Goal: Task Accomplishment & Management: Manage account settings

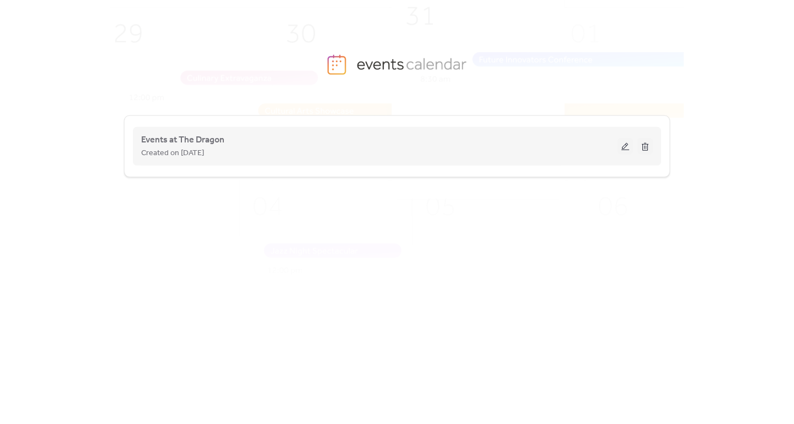
click at [624, 151] on button at bounding box center [625, 146] width 15 height 17
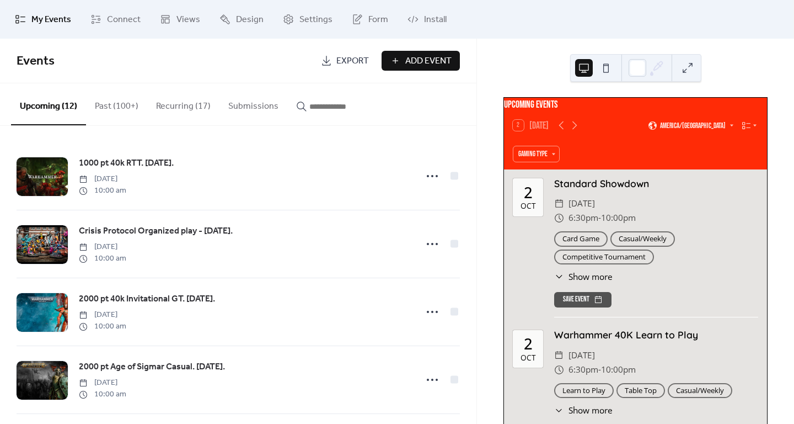
click at [123, 107] on button "Past (100+)" at bounding box center [116, 103] width 61 height 41
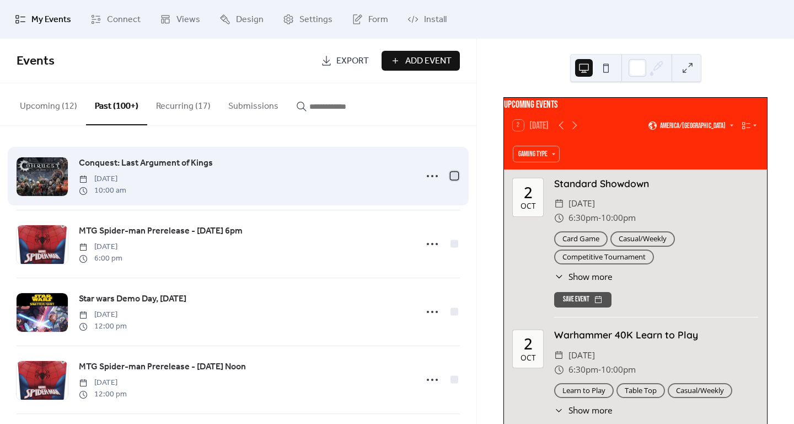
click at [451, 178] on div at bounding box center [455, 176] width 8 height 8
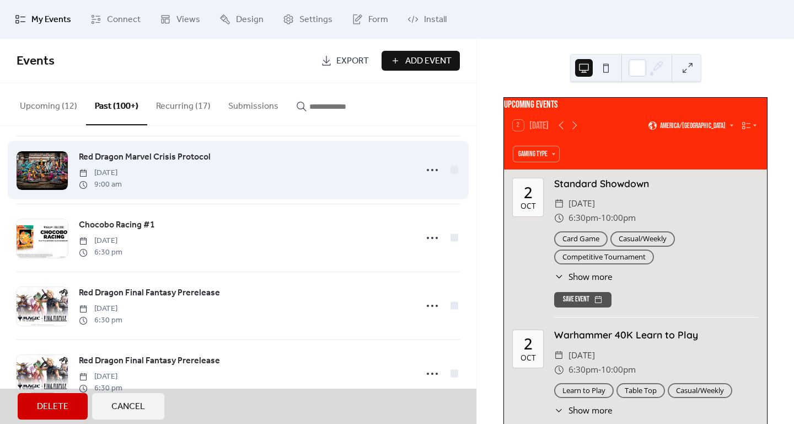
scroll to position [1786, 0]
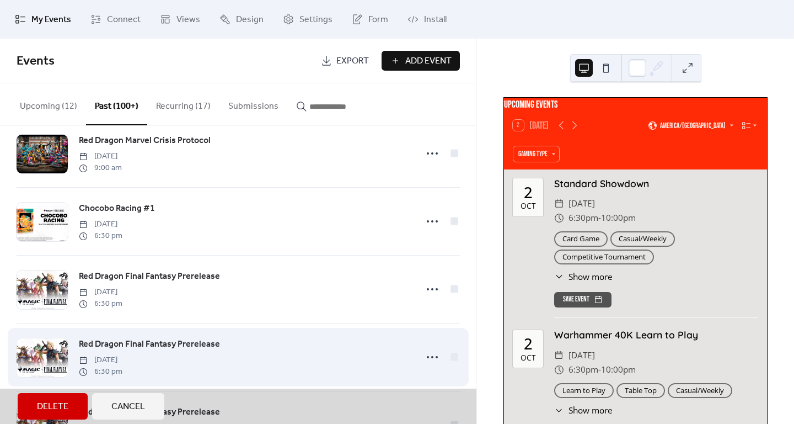
click at [452, 374] on div "Red Dragon Final Fantasy Prerelease [DATE] 6:30 pm" at bounding box center [238, 357] width 443 height 68
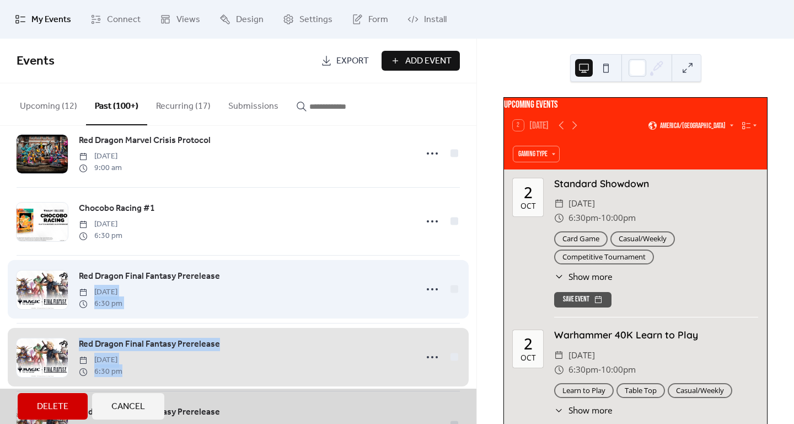
click at [369, 304] on div "Red Dragon Final Fantasy Prerelease [DATE] 6:30 pm" at bounding box center [238, 289] width 443 height 68
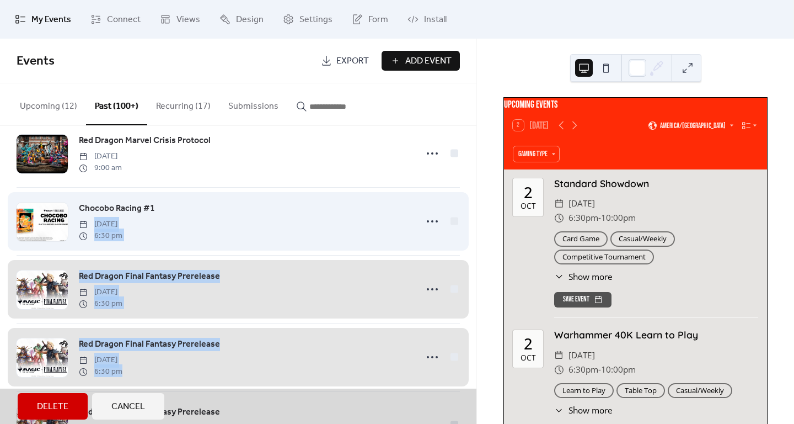
click at [362, 231] on div "Chocobo Racing #1 [DATE] 6:30 pm" at bounding box center [238, 221] width 443 height 68
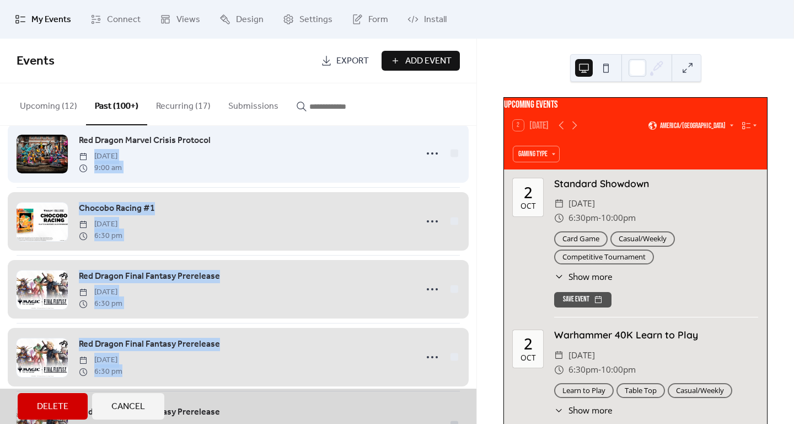
click at [347, 183] on div "Red Dragon Marvel Crisis Protocol [DATE] 9:00 am" at bounding box center [238, 153] width 443 height 68
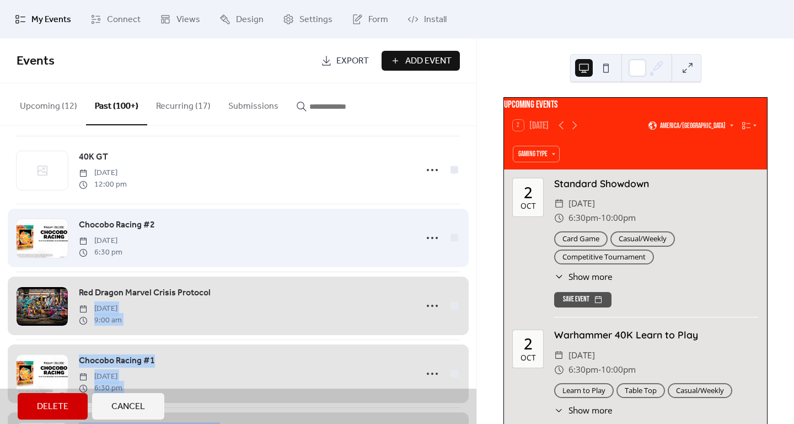
scroll to position [1621, 0]
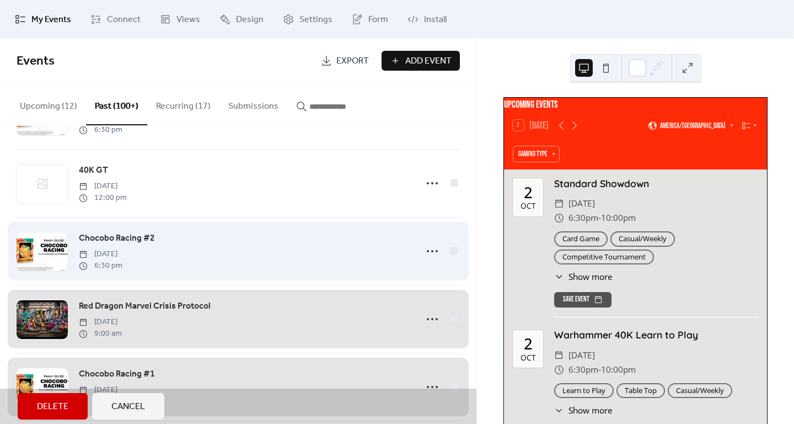
click at [331, 247] on div "Chocobo Racing #2 [DATE] 6:30 pm" at bounding box center [238, 251] width 443 height 68
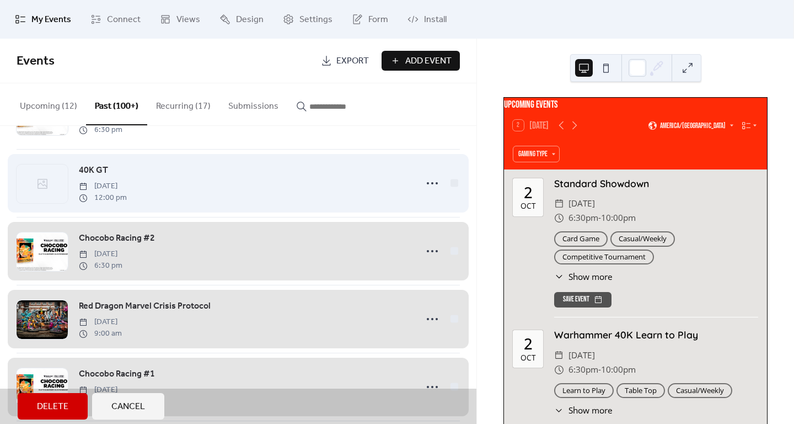
click at [331, 191] on div "40K GT [DATE] 12:00 pm" at bounding box center [238, 183] width 443 height 68
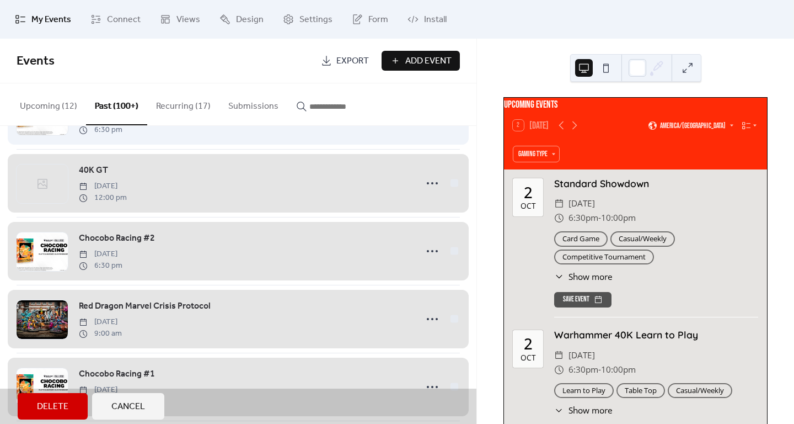
click at [342, 145] on div "Chocobo Racing #3 [DATE] 6:30 pm" at bounding box center [238, 115] width 443 height 68
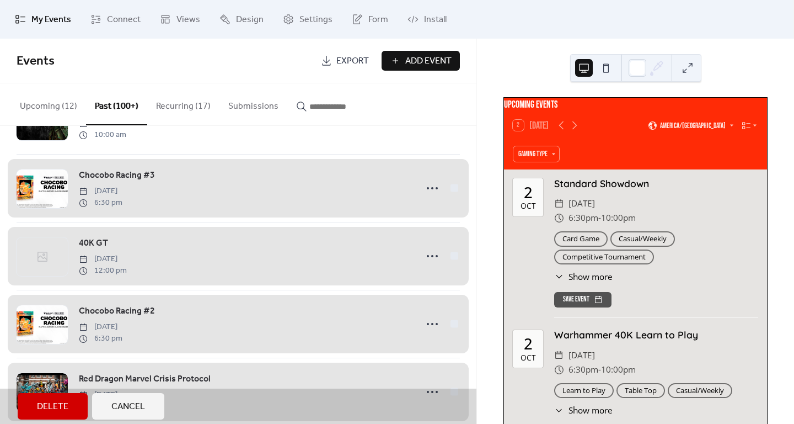
scroll to position [1400, 0]
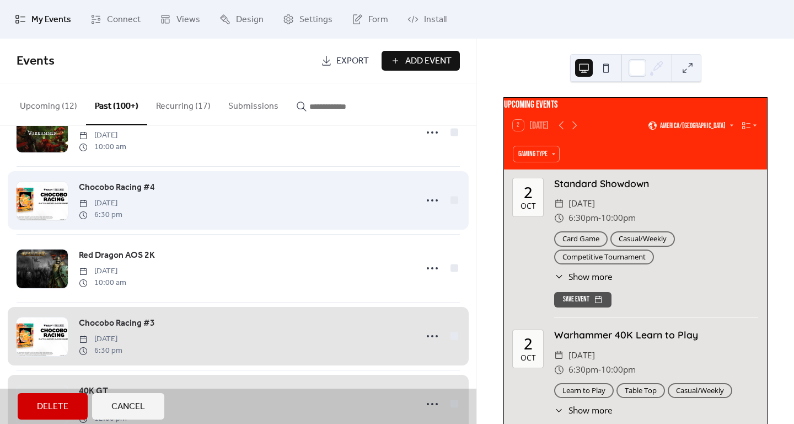
click at [353, 221] on div "Chocobo Racing #4 [DATE] 6:30 pm" at bounding box center [238, 200] width 443 height 68
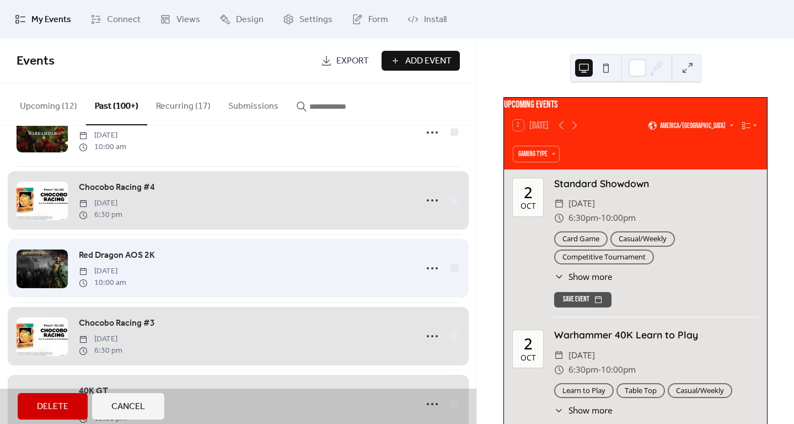
click at [351, 270] on div "Red Dragon AOS 2K [DATE] 10:00 am" at bounding box center [238, 268] width 443 height 68
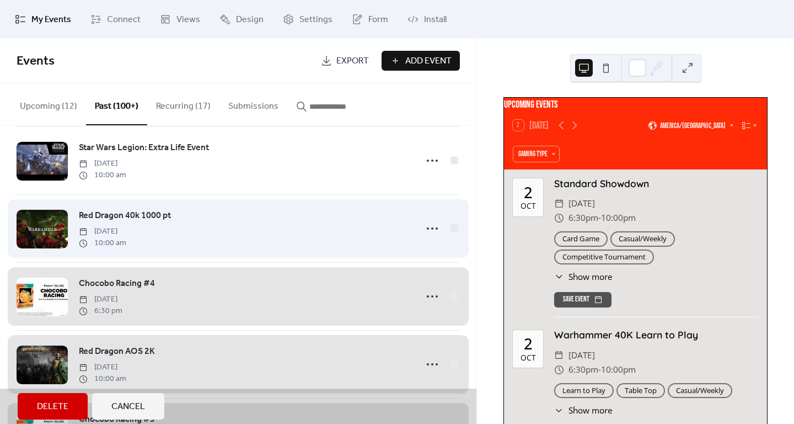
scroll to position [1290, 0]
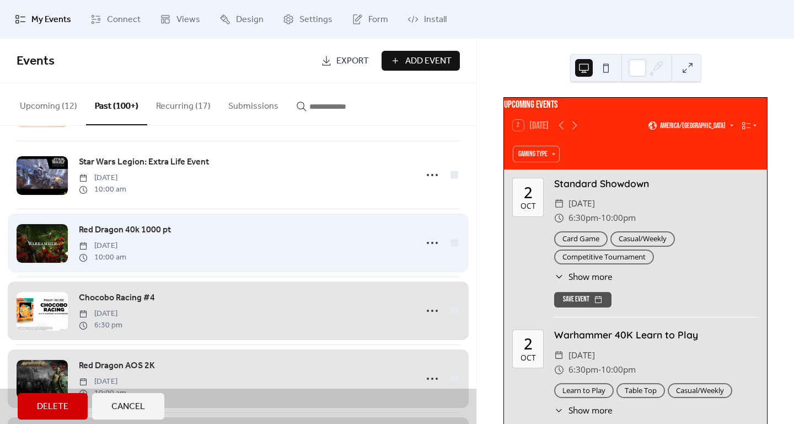
click at [287, 240] on div "Red Dragon 40k 1000 pt [DATE] 10:00 am" at bounding box center [238, 242] width 443 height 68
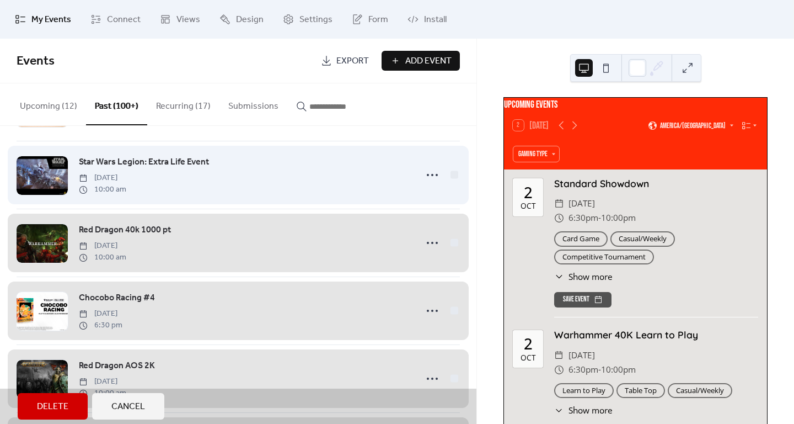
click at [288, 190] on div "Star Wars Legion: Extra Life Event [DATE] 10:00 am" at bounding box center [238, 175] width 443 height 68
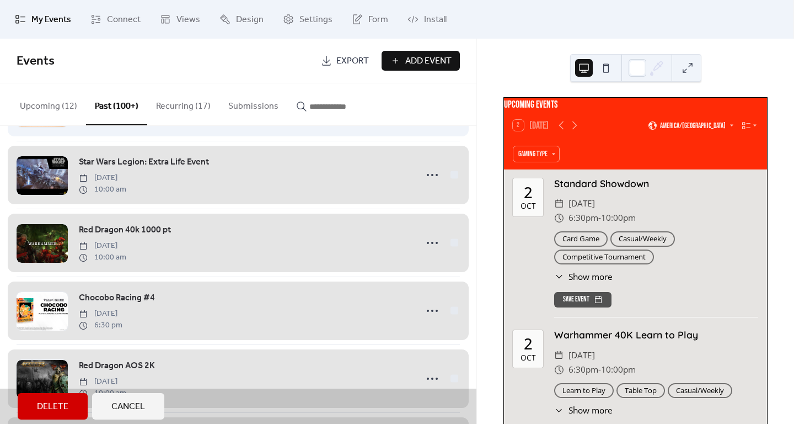
scroll to position [1180, 0]
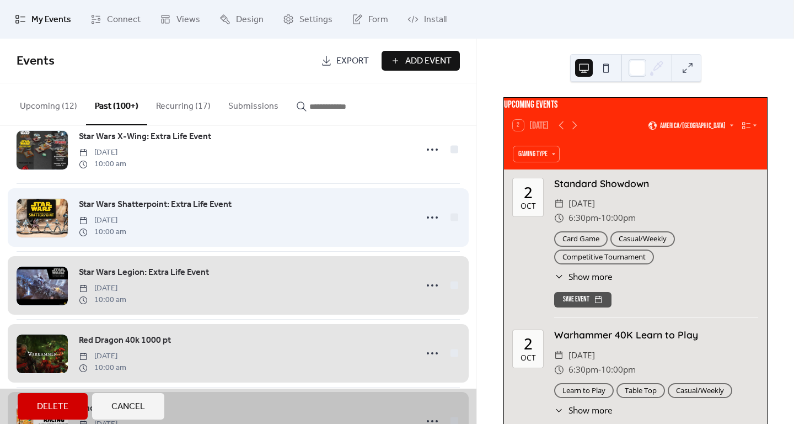
click at [311, 234] on div "Star Wars Shatterpoint: Extra Life Event [DATE] 10:00 am" at bounding box center [238, 217] width 443 height 68
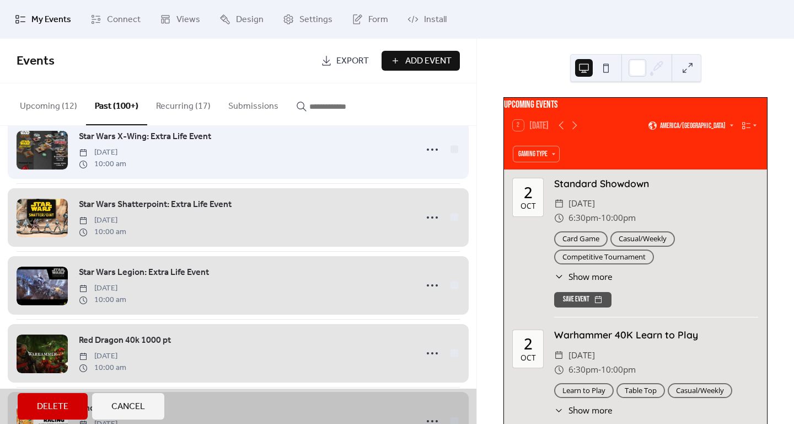
click at [306, 181] on div "Star Wars X-Wing: Extra Life Event [DATE] 10:00 am" at bounding box center [238, 149] width 443 height 68
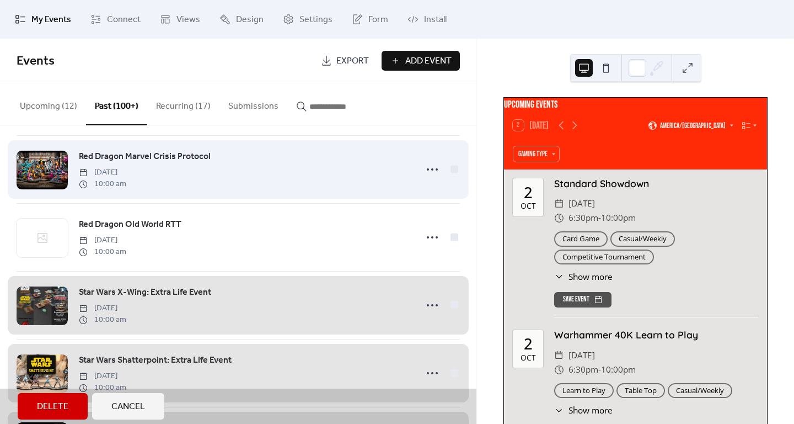
scroll to position [1014, 0]
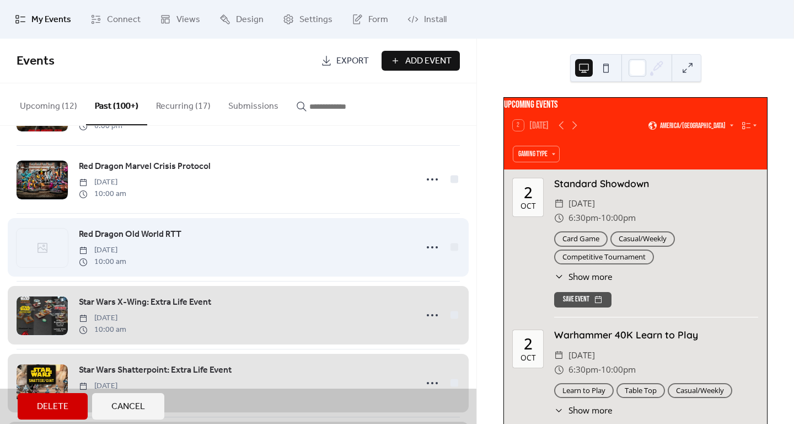
click at [326, 258] on div "Red Dragon Old World RTT [DATE] 10:00 am" at bounding box center [238, 247] width 443 height 68
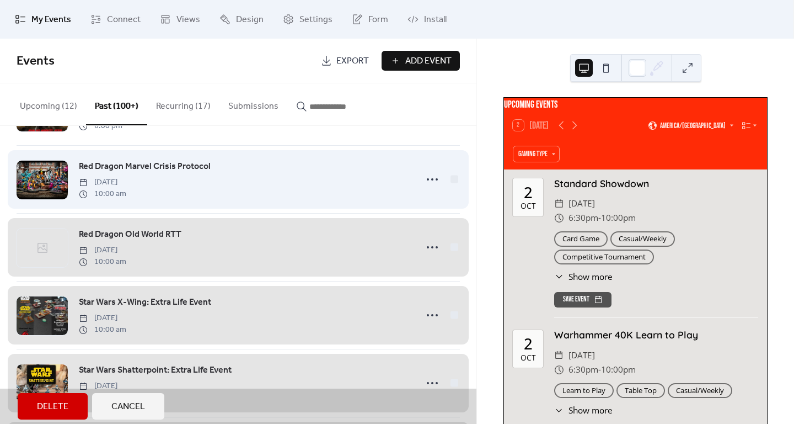
click at [317, 194] on div "Red Dragon Marvel Crisis Protocol [DATE] 10:00 am" at bounding box center [238, 179] width 443 height 68
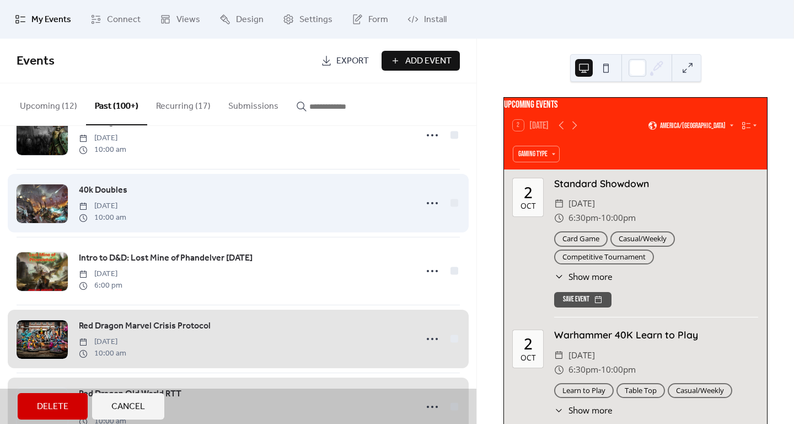
scroll to position [849, 0]
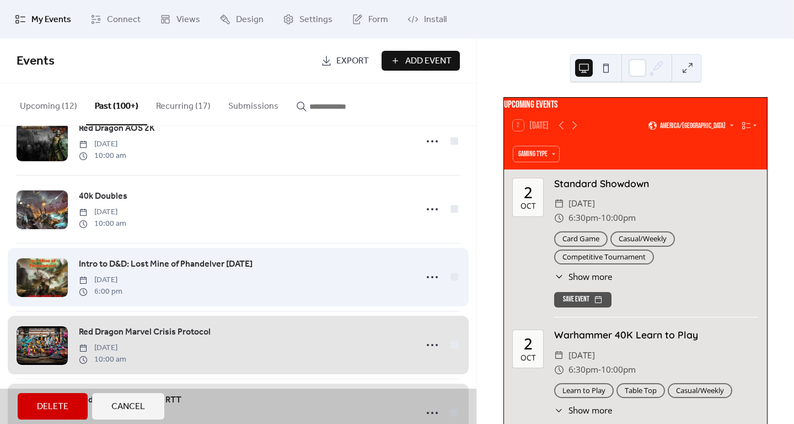
click at [289, 275] on div "Intro to D&D: Lost Mine of Phandelver [DATE] [DATE] 6:00 pm" at bounding box center [238, 277] width 443 height 68
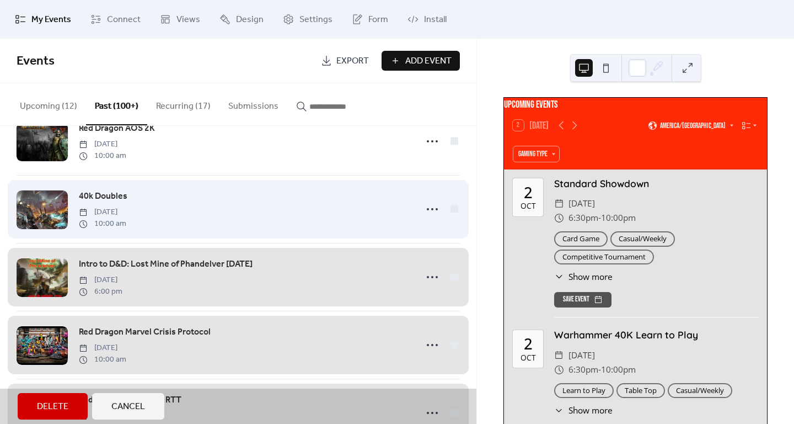
click at [291, 225] on div "40k Doubles [DATE] 10:00 am" at bounding box center [238, 209] width 443 height 68
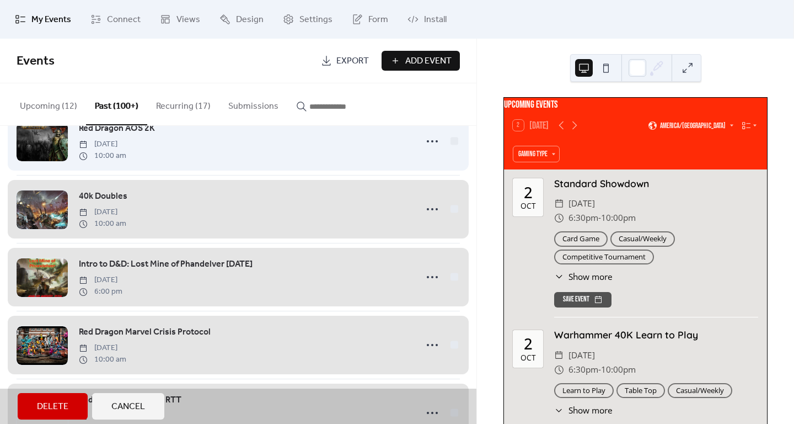
click at [285, 163] on div "Red Dragon AOS 2K [DATE] 10:00 am" at bounding box center [238, 141] width 443 height 68
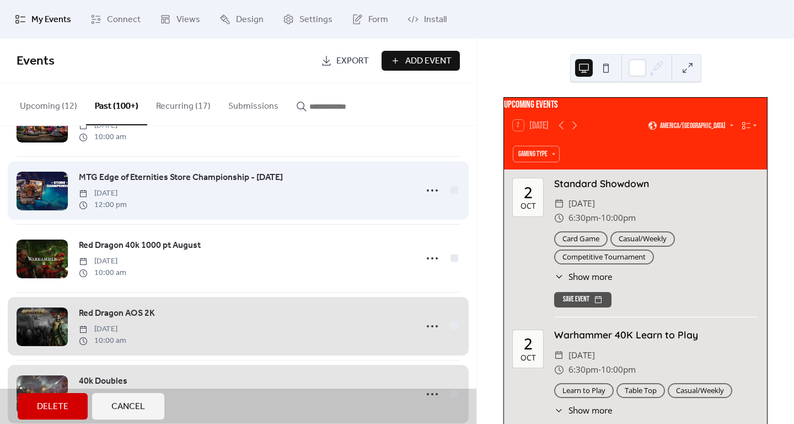
scroll to position [628, 0]
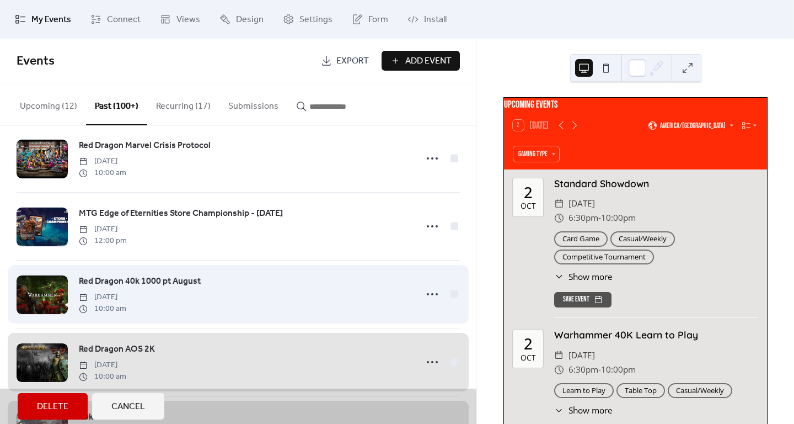
click at [268, 283] on div "Red Dragon 40k 1000 pt August [DATE] 10:00 am" at bounding box center [238, 294] width 443 height 68
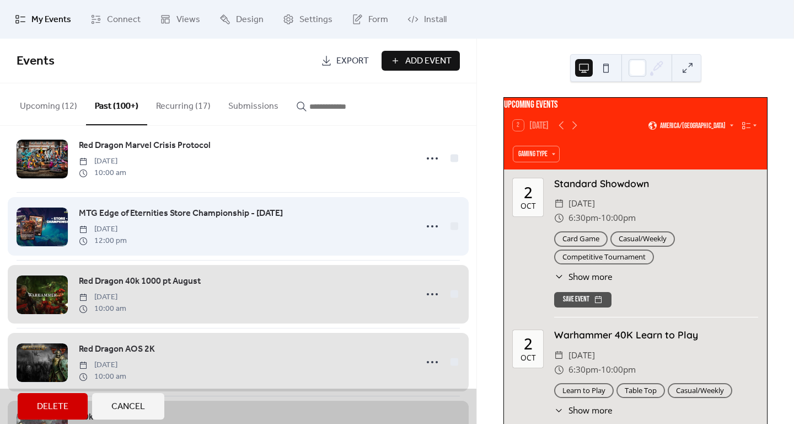
click at [282, 237] on div "MTG Edge of Eternities Store Championship - [DATE] [DATE] 12:00 pm" at bounding box center [238, 226] width 443 height 68
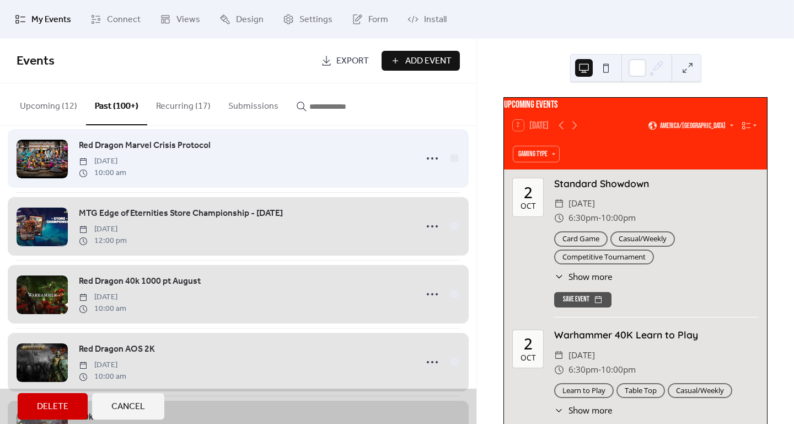
click at [297, 171] on div "Red Dragon Marvel Crisis Protocol [DATE] 10:00 am" at bounding box center [238, 158] width 443 height 68
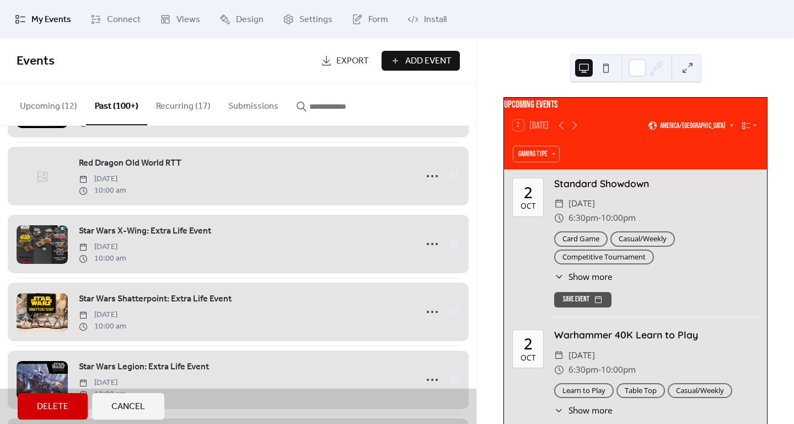
scroll to position [1324, 0]
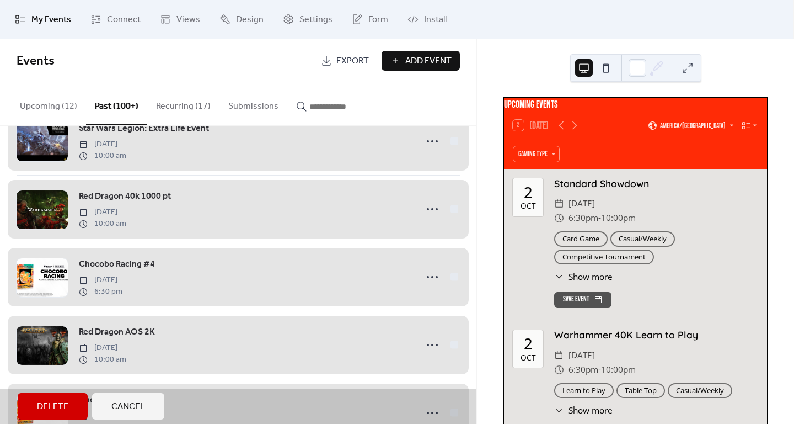
click at [205, 104] on button "Recurring (17)" at bounding box center [183, 103] width 72 height 41
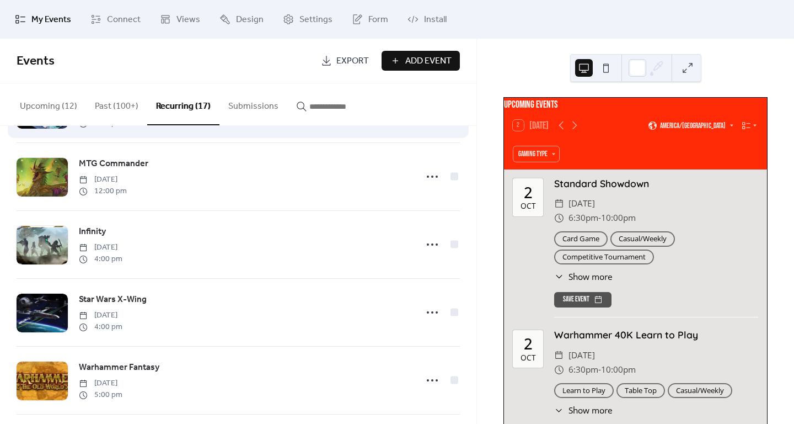
scroll to position [276, 0]
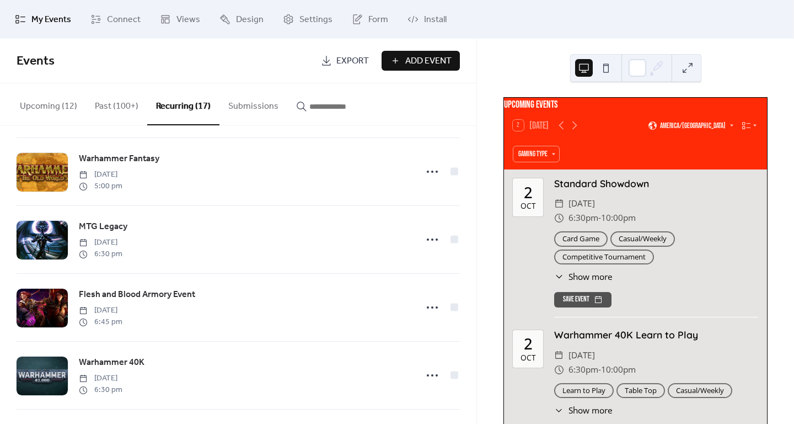
click at [47, 109] on button "Upcoming (12)" at bounding box center [48, 103] width 75 height 41
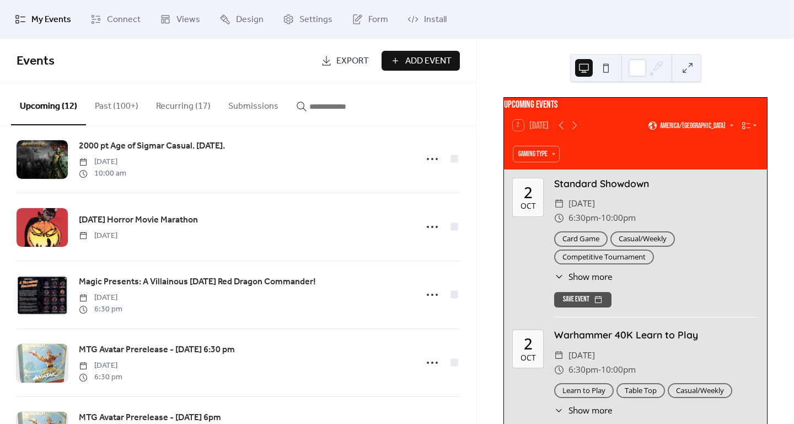
scroll to position [276, 0]
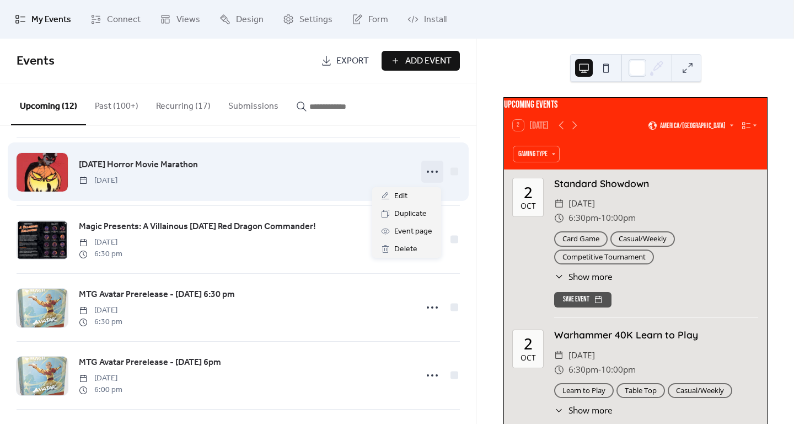
click at [426, 173] on icon at bounding box center [433, 172] width 18 height 18
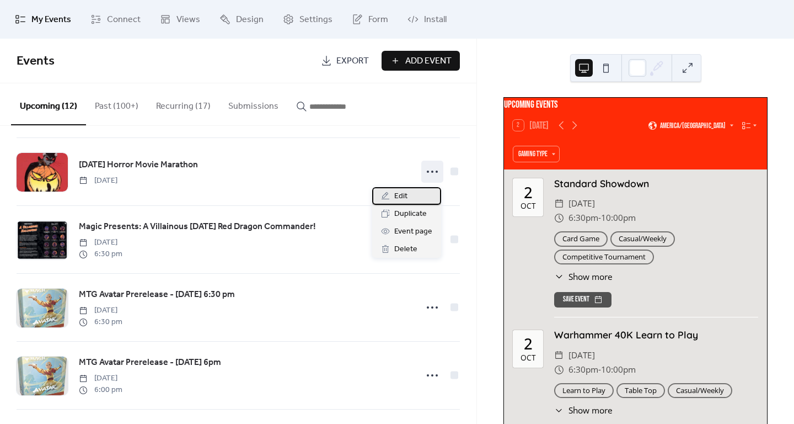
click at [404, 192] on span "Edit" at bounding box center [400, 196] width 13 height 13
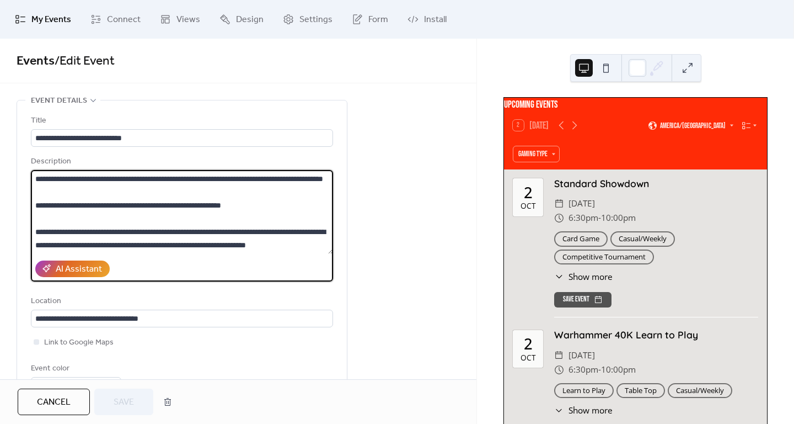
drag, startPoint x: 255, startPoint y: 178, endPoint x: 324, endPoint y: 180, distance: 69.0
click at [324, 180] on textarea "**********" at bounding box center [182, 212] width 302 height 84
type textarea "**********"
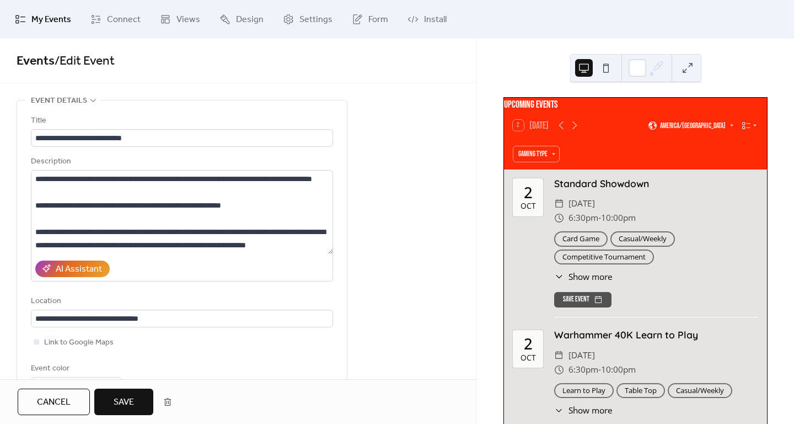
click at [122, 395] on span "Save" at bounding box center [124, 401] width 20 height 13
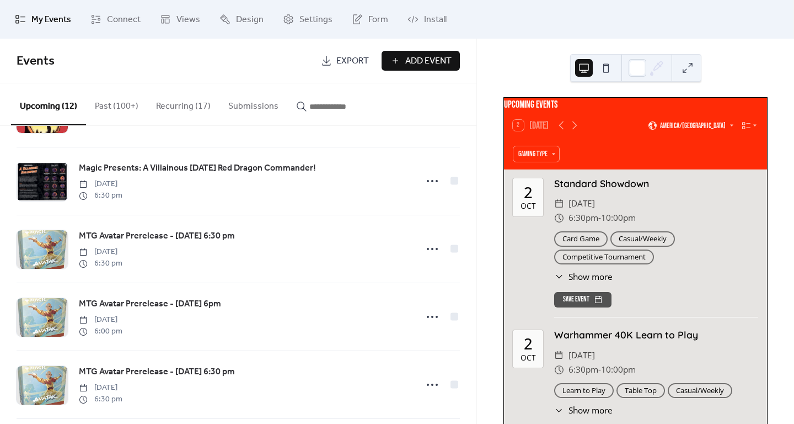
scroll to position [389, 0]
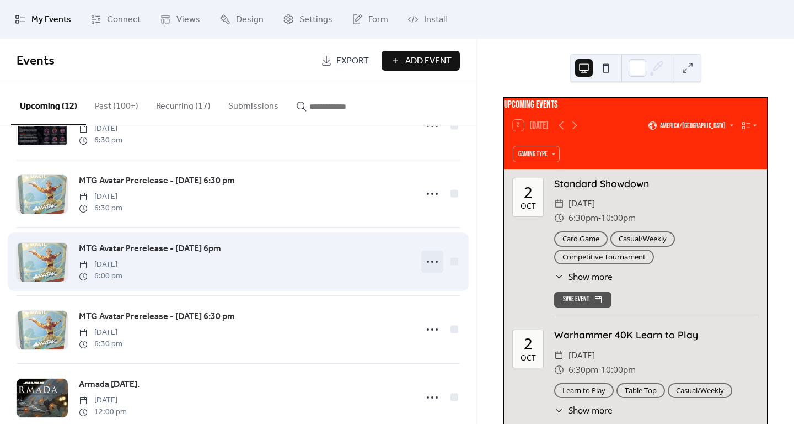
click at [429, 264] on icon at bounding box center [433, 262] width 18 height 18
click at [253, 261] on div "MTG Avatar Prerelease - [DATE] 6pm [DATE] 6:00 pm" at bounding box center [244, 262] width 331 height 40
click at [197, 250] on span "MTG Avatar Prerelease - [DATE] 6pm" at bounding box center [150, 248] width 142 height 13
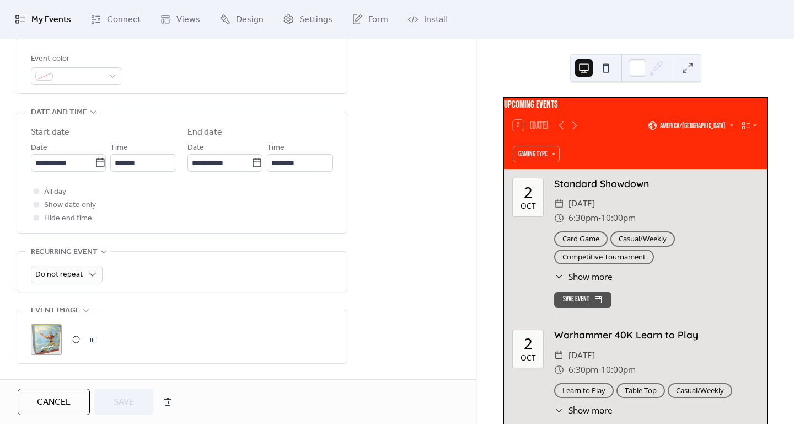
scroll to position [441, 0]
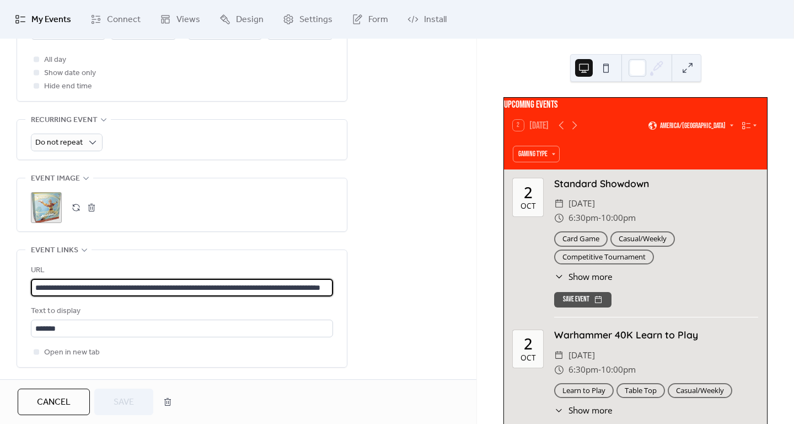
click at [115, 281] on input "**********" at bounding box center [182, 288] width 302 height 18
click at [115, 282] on input "**********" at bounding box center [182, 288] width 302 height 18
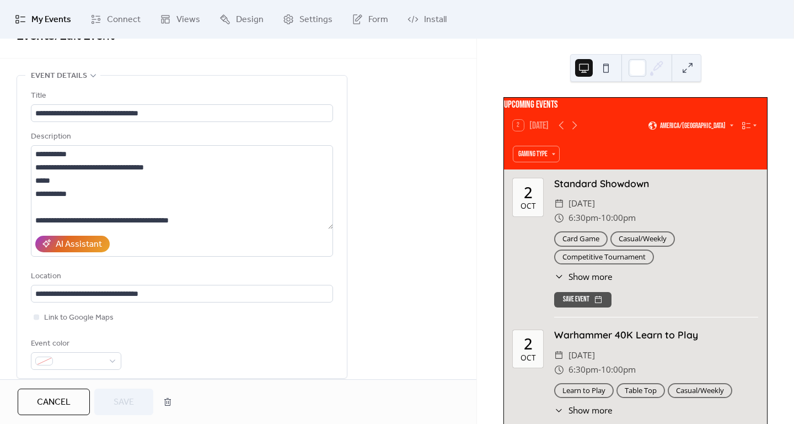
scroll to position [0, 0]
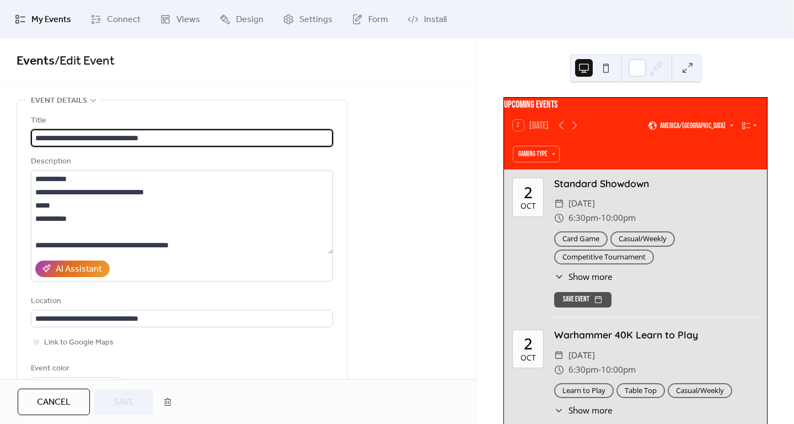
drag, startPoint x: 112, startPoint y: 135, endPoint x: 12, endPoint y: 137, distance: 99.9
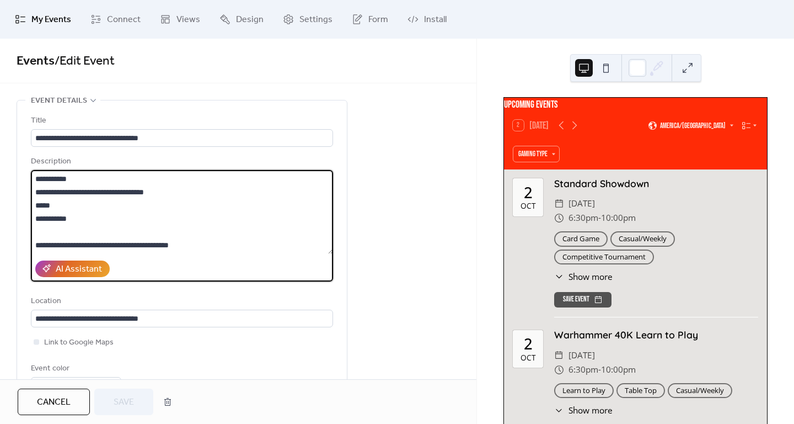
drag, startPoint x: 170, startPoint y: 191, endPoint x: 27, endPoint y: 194, distance: 142.9
click at [27, 194] on div "**********" at bounding box center [182, 251] width 330 height 302
paste textarea
type textarea "**********"
click at [131, 409] on span "Save" at bounding box center [124, 401] width 20 height 13
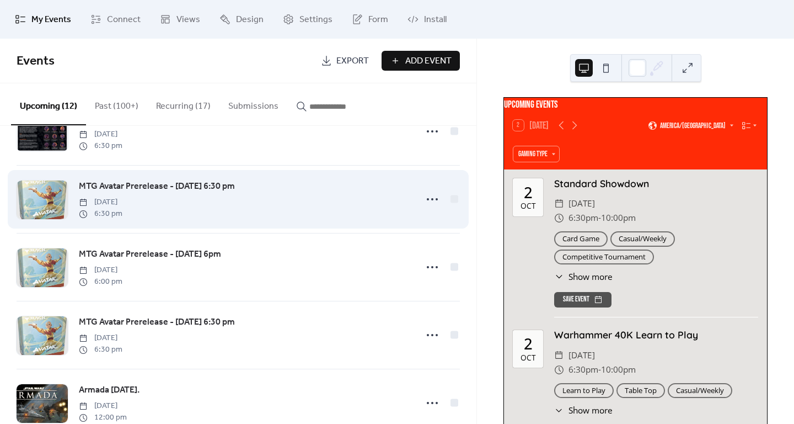
scroll to position [386, 0]
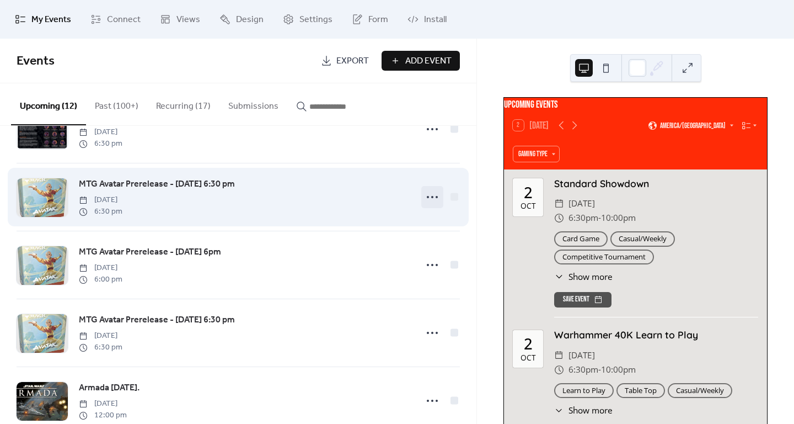
click at [424, 201] on icon at bounding box center [433, 197] width 18 height 18
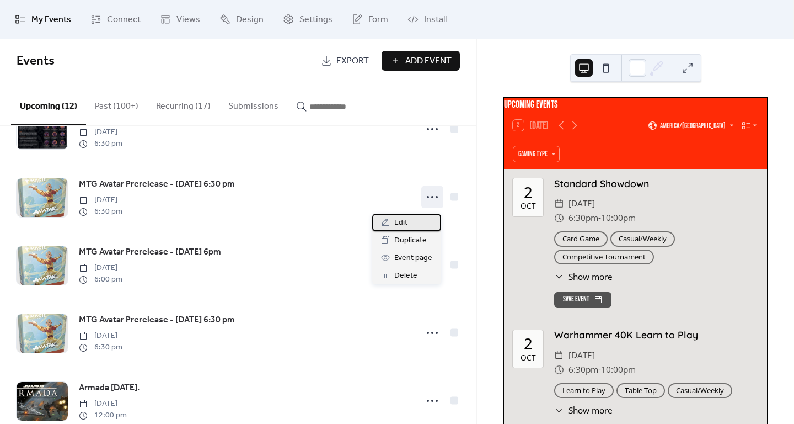
click at [398, 224] on span "Edit" at bounding box center [400, 222] width 13 height 13
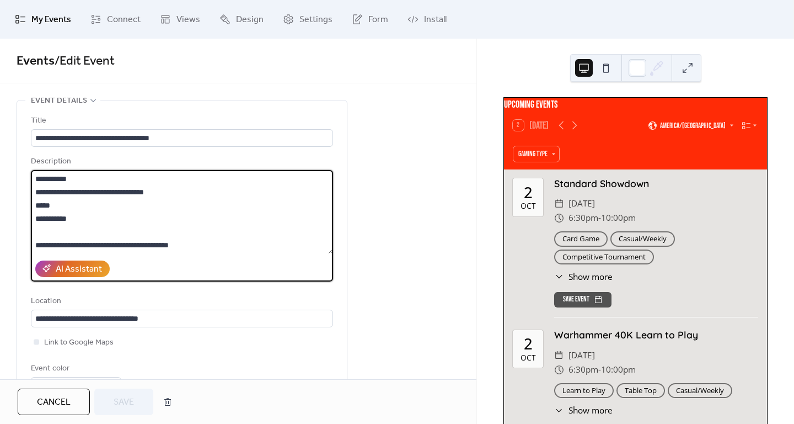
drag, startPoint x: 177, startPoint y: 191, endPoint x: 0, endPoint y: 192, distance: 177.0
paste textarea
type textarea "**********"
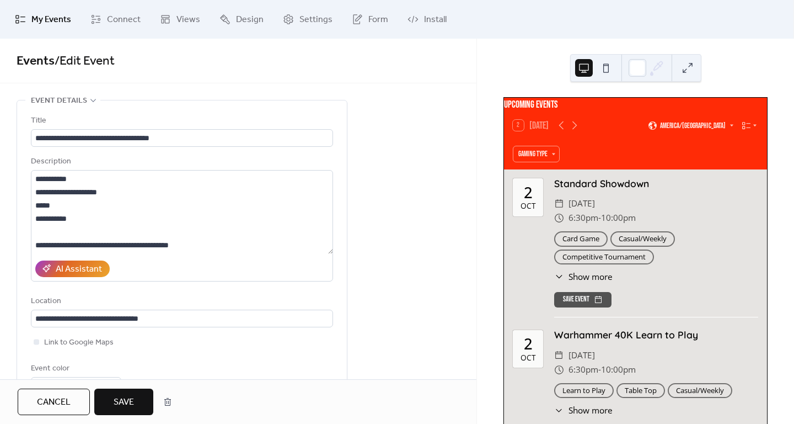
click at [119, 402] on span "Save" at bounding box center [124, 401] width 20 height 13
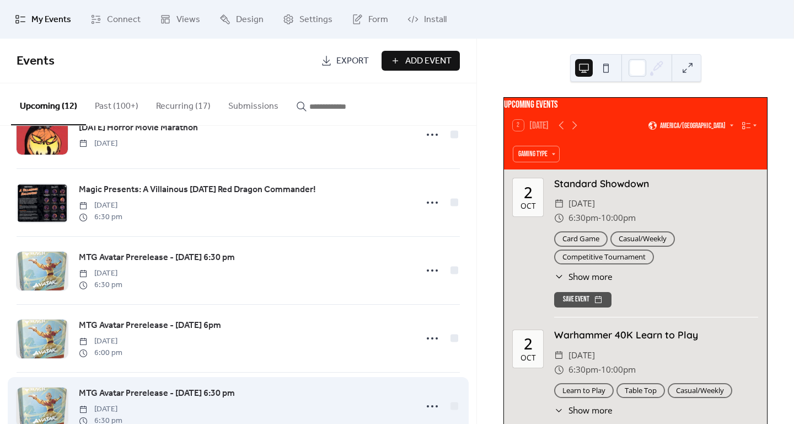
scroll to position [386, 0]
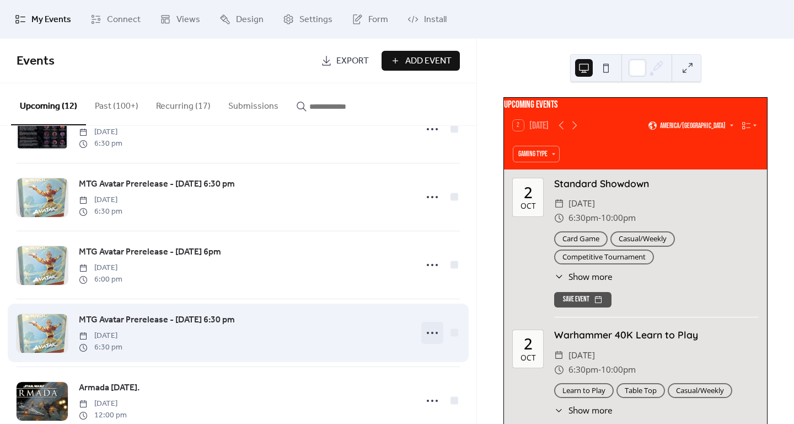
click at [430, 334] on icon at bounding box center [433, 333] width 18 height 18
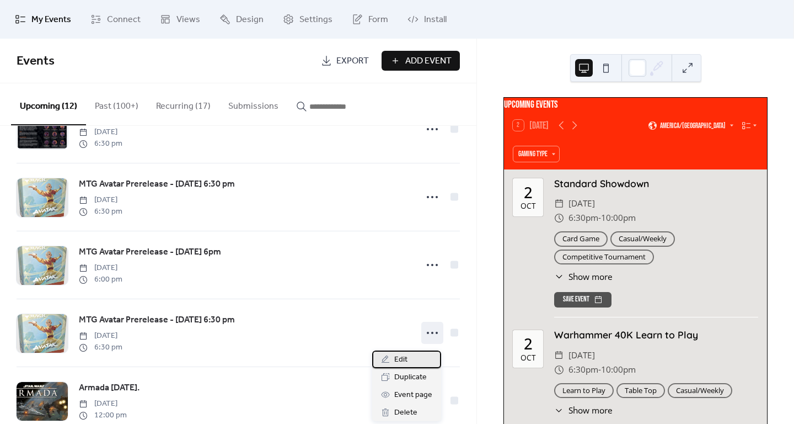
click at [406, 358] on span "Edit" at bounding box center [400, 359] width 13 height 13
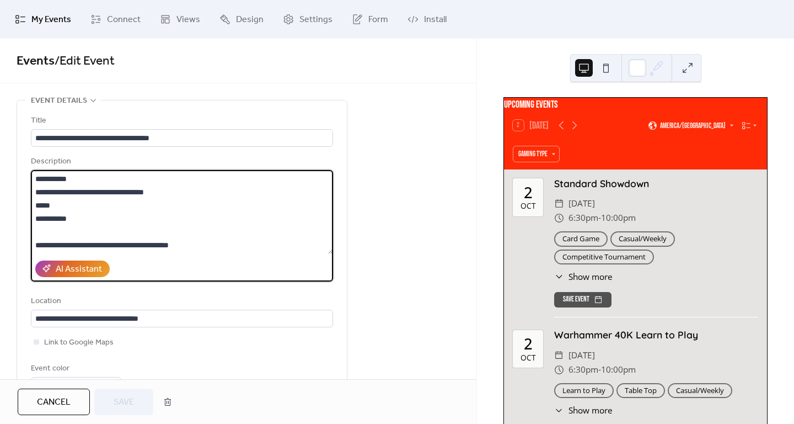
drag, startPoint x: 170, startPoint y: 189, endPoint x: 23, endPoint y: 190, distance: 147.8
click at [23, 190] on div "**********" at bounding box center [182, 251] width 330 height 302
paste textarea
type textarea "**********"
click at [120, 398] on span "Save" at bounding box center [124, 401] width 20 height 13
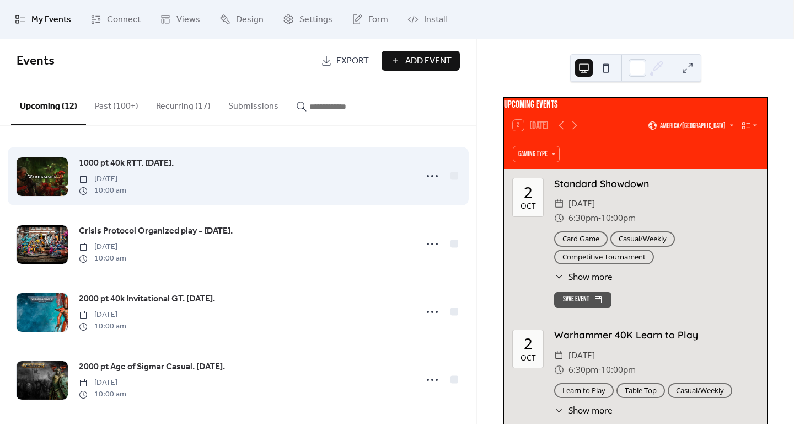
click at [158, 165] on span "1000 pt 40k RTT. [DATE]." at bounding box center [126, 163] width 95 height 13
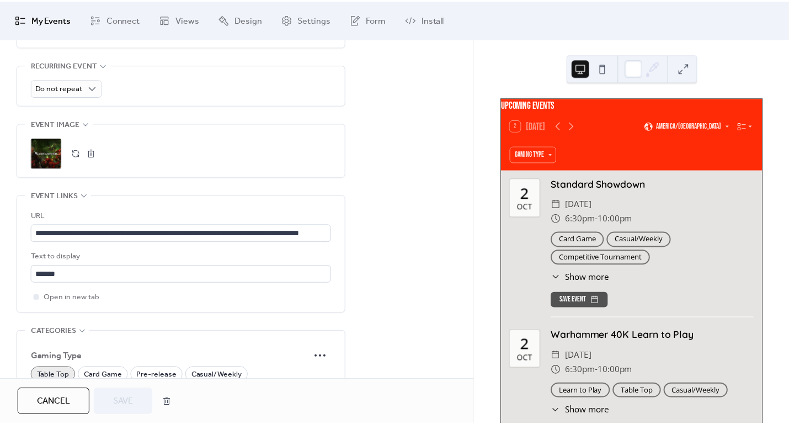
scroll to position [496, 0]
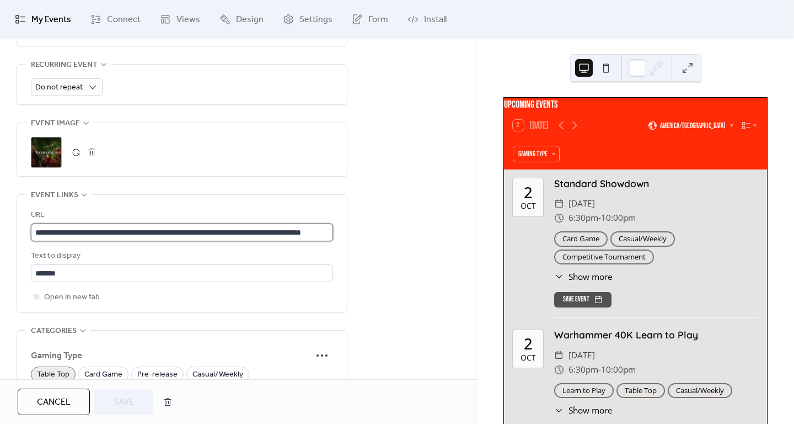
click at [183, 231] on input "**********" at bounding box center [182, 232] width 302 height 18
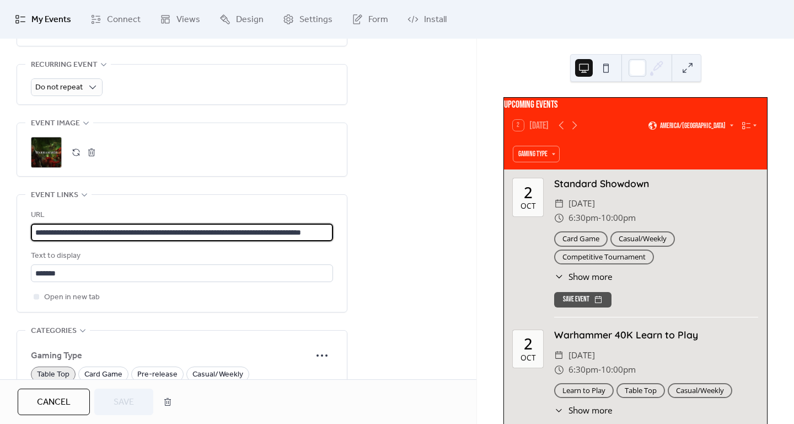
click at [183, 231] on input "**********" at bounding box center [182, 232] width 302 height 18
click at [184, 231] on input "**********" at bounding box center [182, 232] width 302 height 18
